Goal: Task Accomplishment & Management: Manage account settings

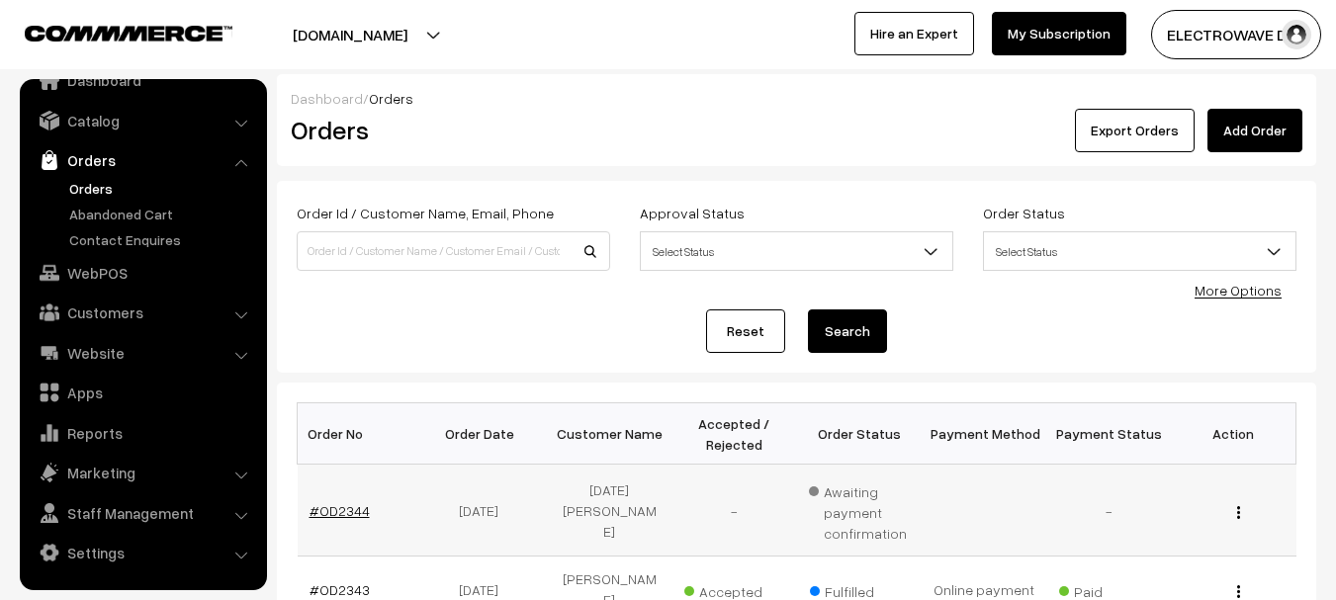
click at [325, 510] on link "#OD2344" at bounding box center [339, 510] width 60 height 17
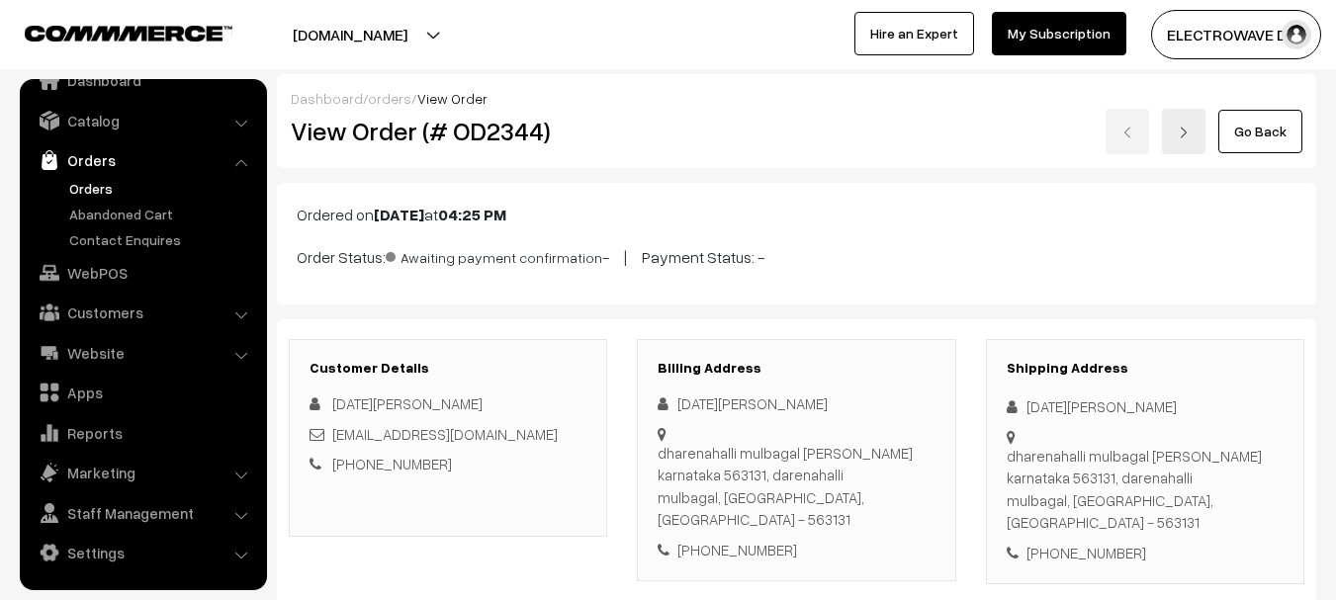
click at [80, 184] on link "Orders" at bounding box center [162, 188] width 196 height 21
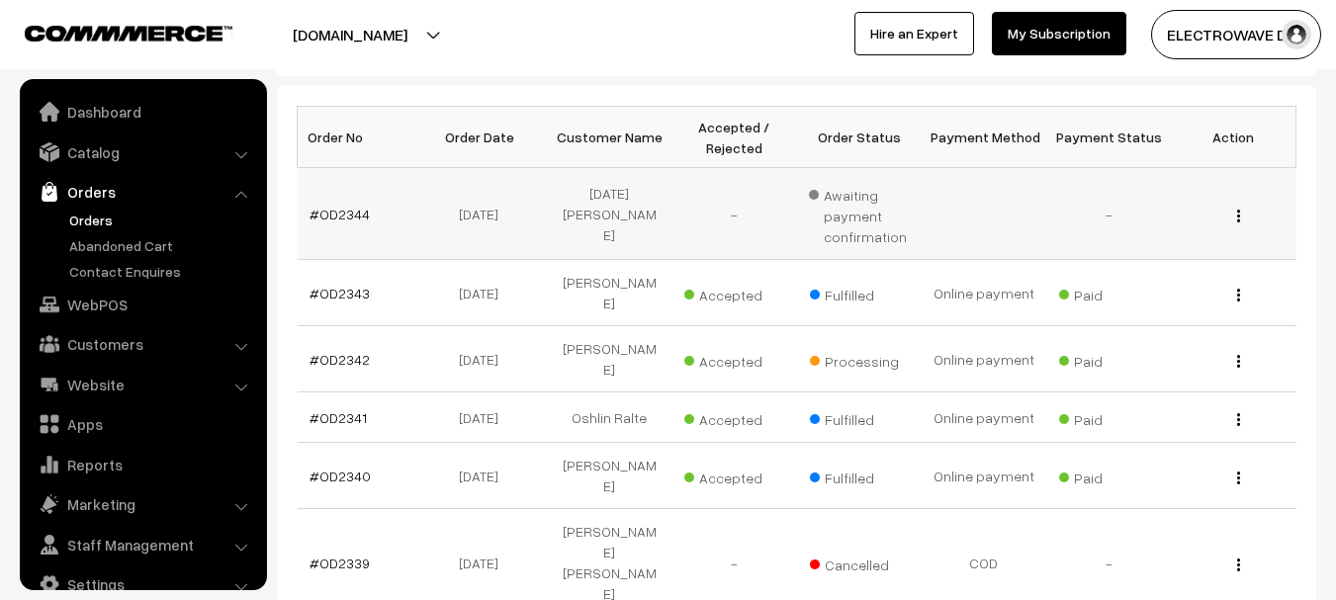
scroll to position [32, 0]
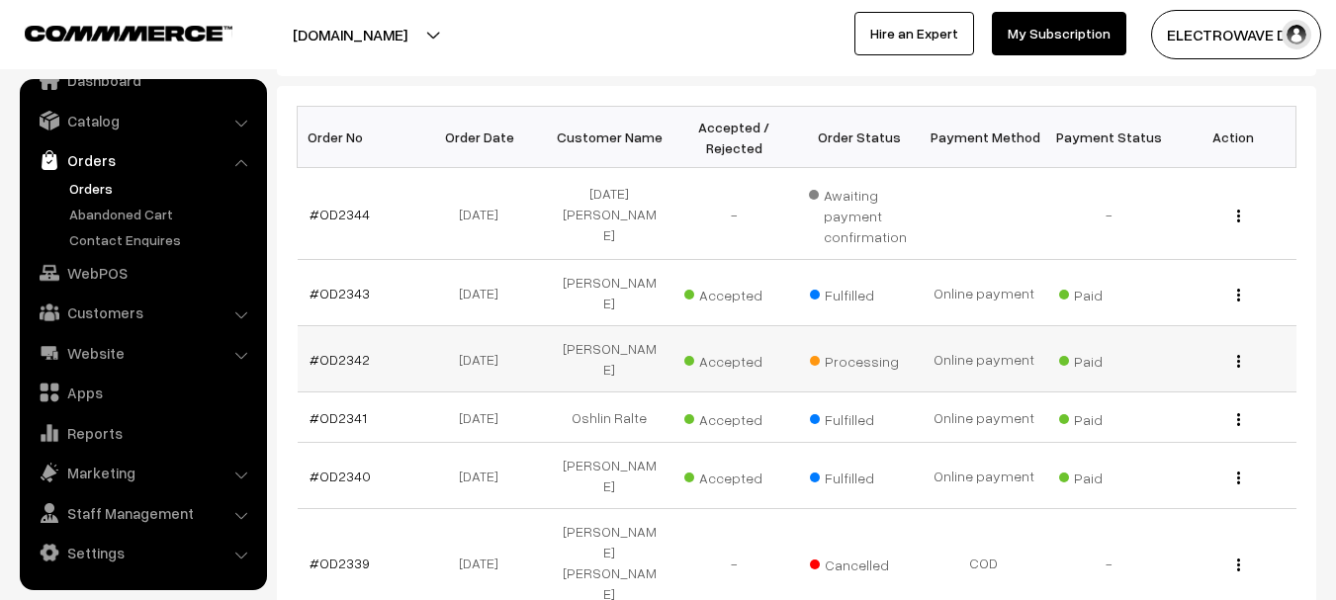
click at [346, 353] on td "#OD2342" at bounding box center [360, 359] width 125 height 66
click at [348, 351] on link "#OD2342" at bounding box center [339, 359] width 60 height 17
